Goal: Find specific page/section: Find specific page/section

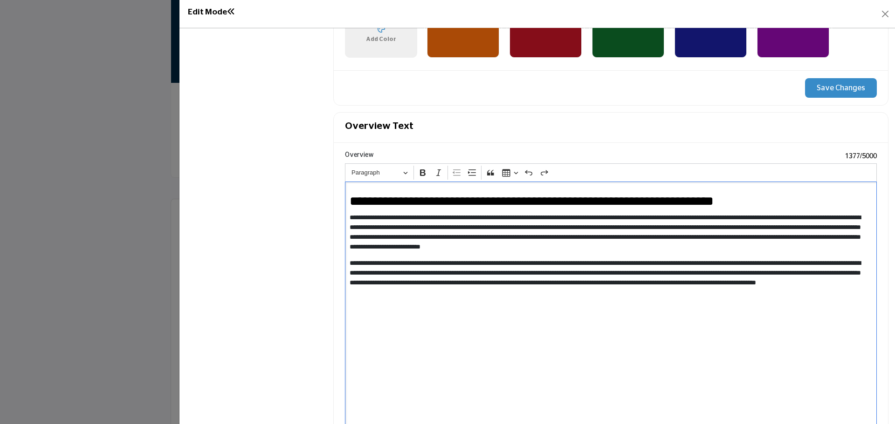
scroll to position [792, 0]
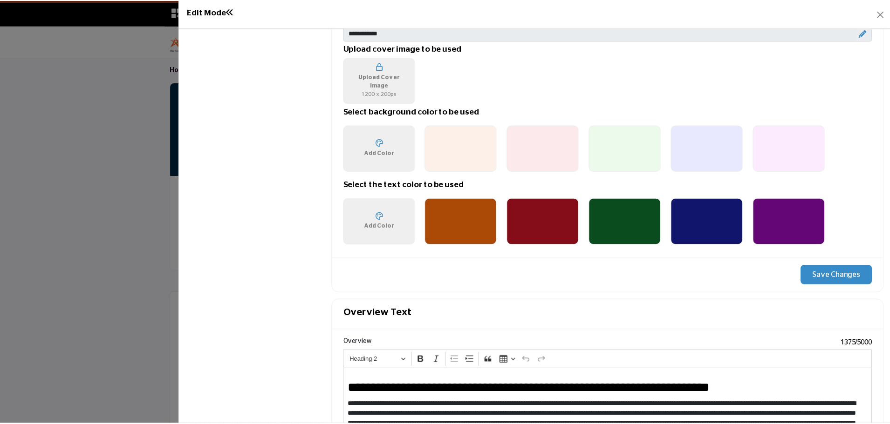
scroll to position [699, 0]
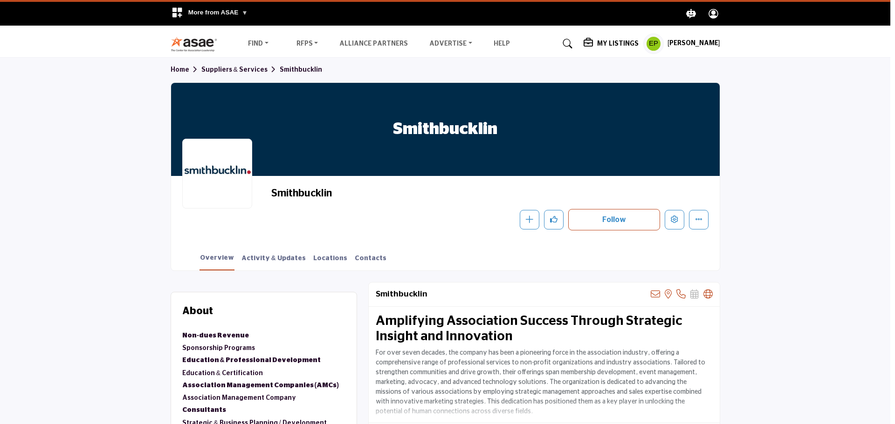
click at [38, 248] on div at bounding box center [447, 212] width 895 height 424
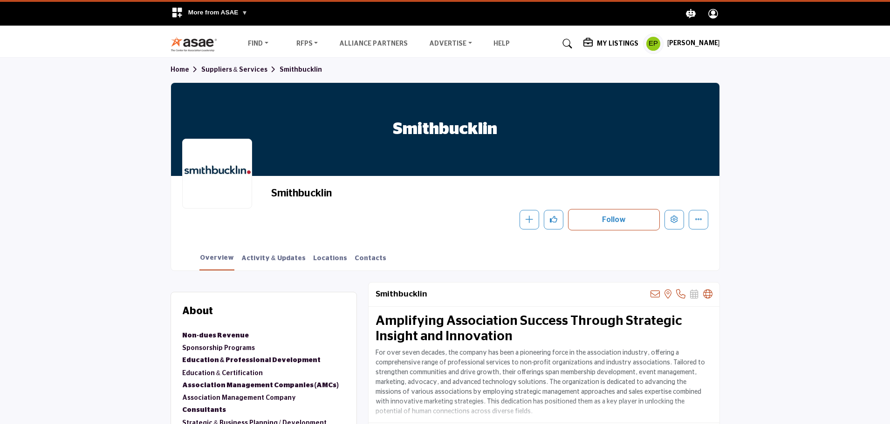
click at [171, 47] on img at bounding box center [197, 43] width 52 height 15
click at [190, 41] on img at bounding box center [197, 43] width 52 height 15
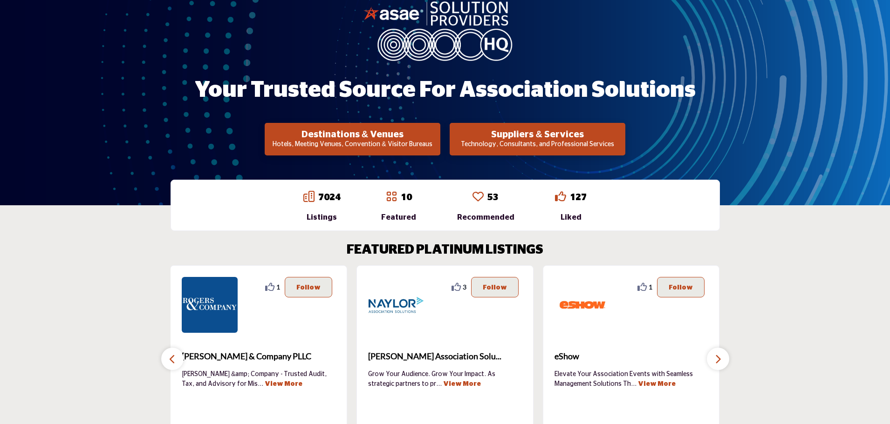
scroll to position [93, 0]
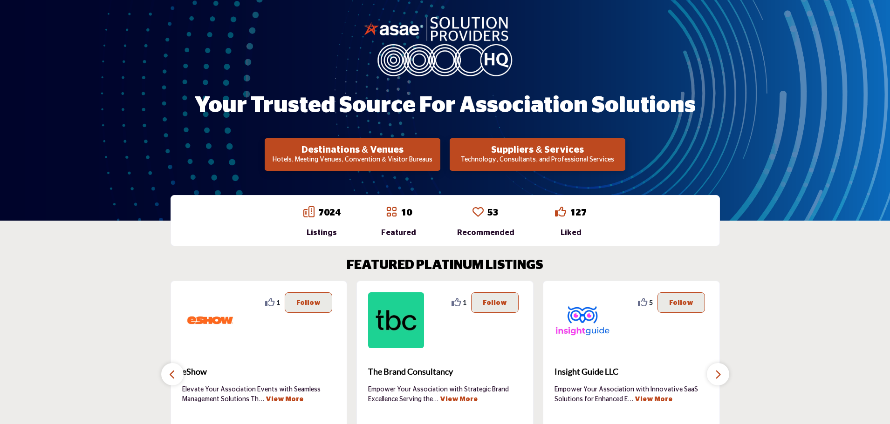
click at [554, 162] on p "Technology, Consultants, and Professional Services" at bounding box center [537, 160] width 170 height 9
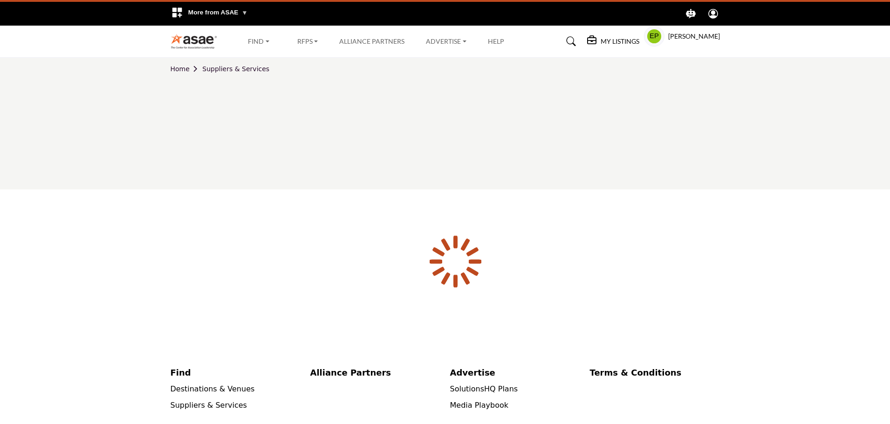
click at [0, 0] on div at bounding box center [0, 0] width 0 height 0
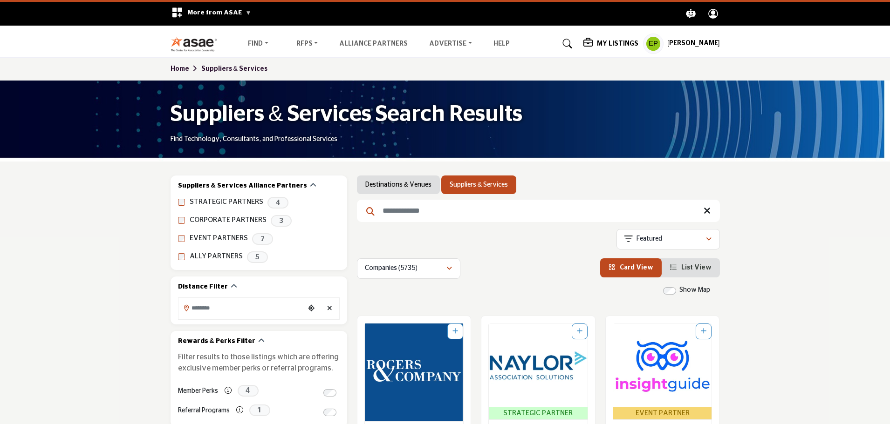
click at [452, 218] on input "Search Keyword" at bounding box center [538, 211] width 363 height 22
type input "**********"
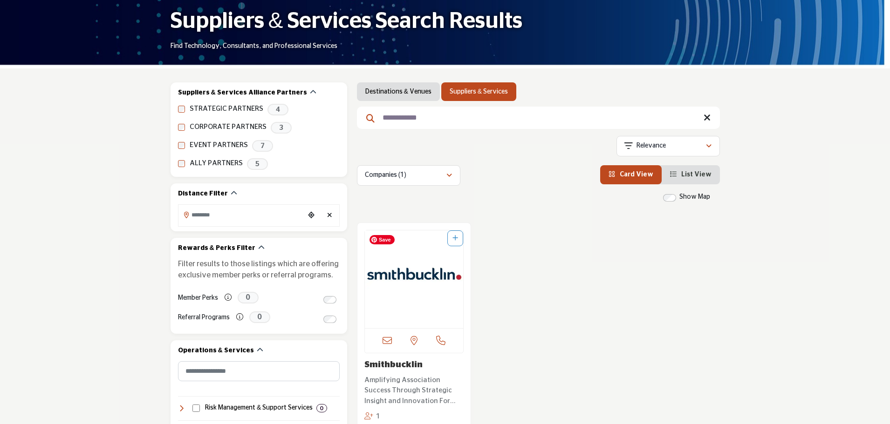
scroll to position [140, 0]
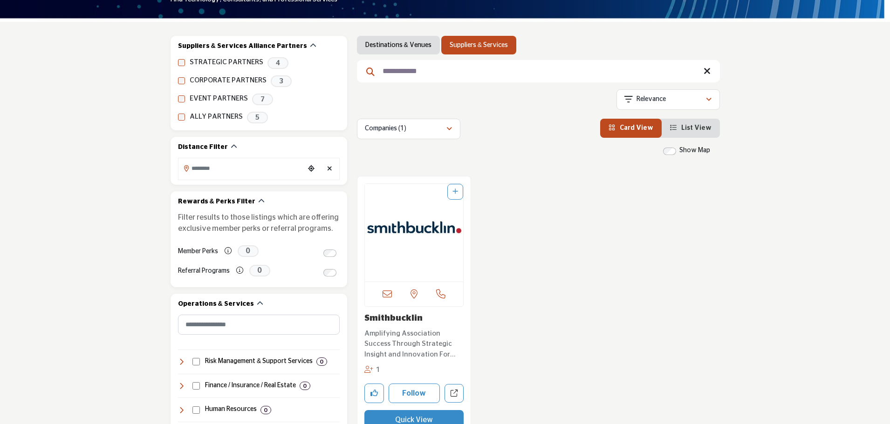
click at [390, 320] on link "Smithbucklin" at bounding box center [393, 318] width 58 height 8
